Goal: Transaction & Acquisition: Purchase product/service

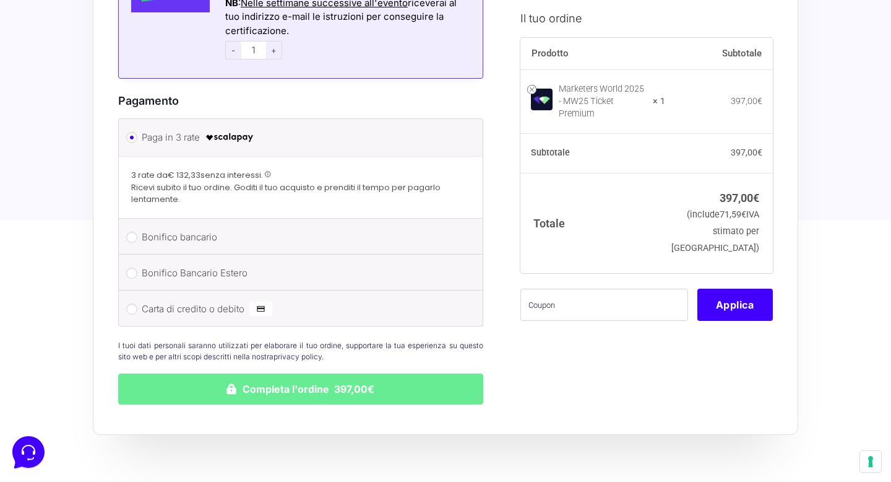
scroll to position [916, 0]
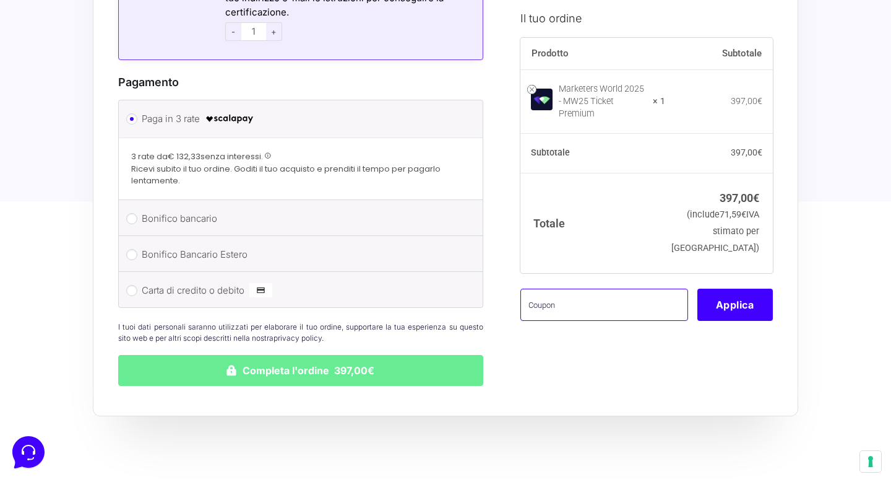
click at [618, 299] on input "text" at bounding box center [605, 304] width 168 height 32
type input "H"
type input "JEDIWORLDPR"
click at [761, 297] on button "Applica" at bounding box center [736, 304] width 76 height 32
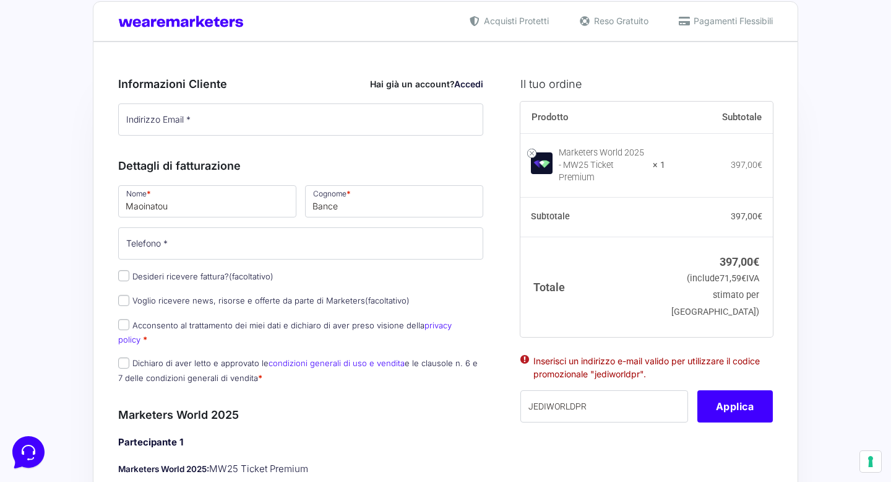
scroll to position [0, 0]
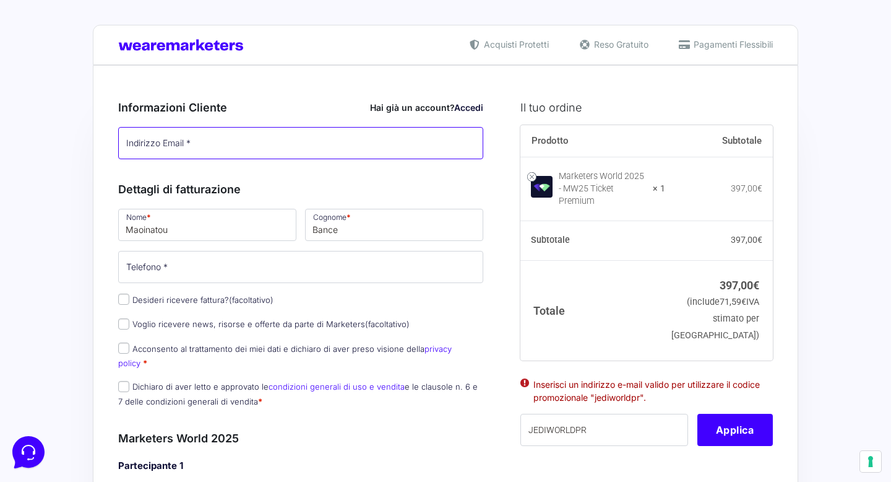
click at [424, 129] on input "Indirizzo Email *" at bounding box center [300, 143] width 365 height 32
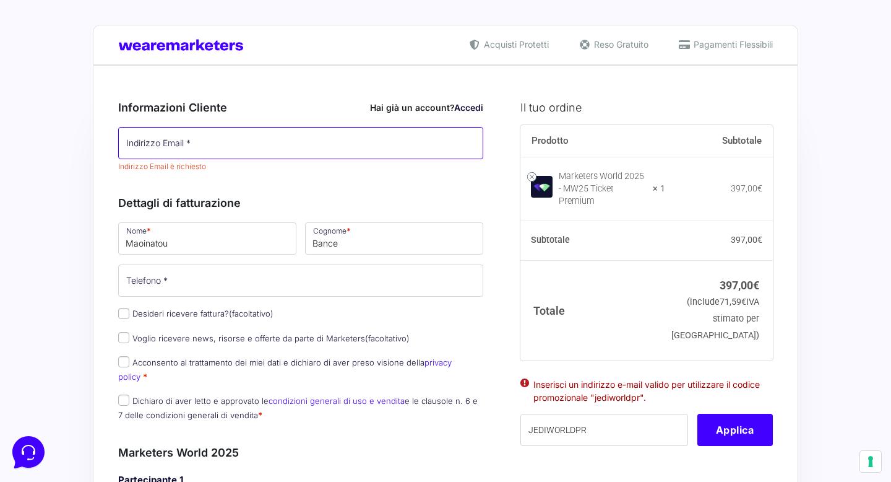
type input "[EMAIL_ADDRESS][DOMAIN_NAME]"
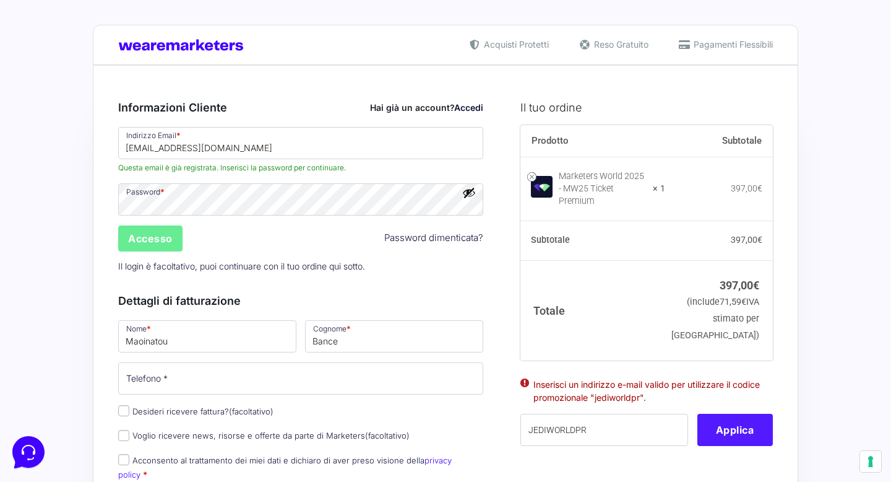
click at [735, 420] on button "Applica" at bounding box center [736, 430] width 76 height 32
